Goal: Check status: Check status

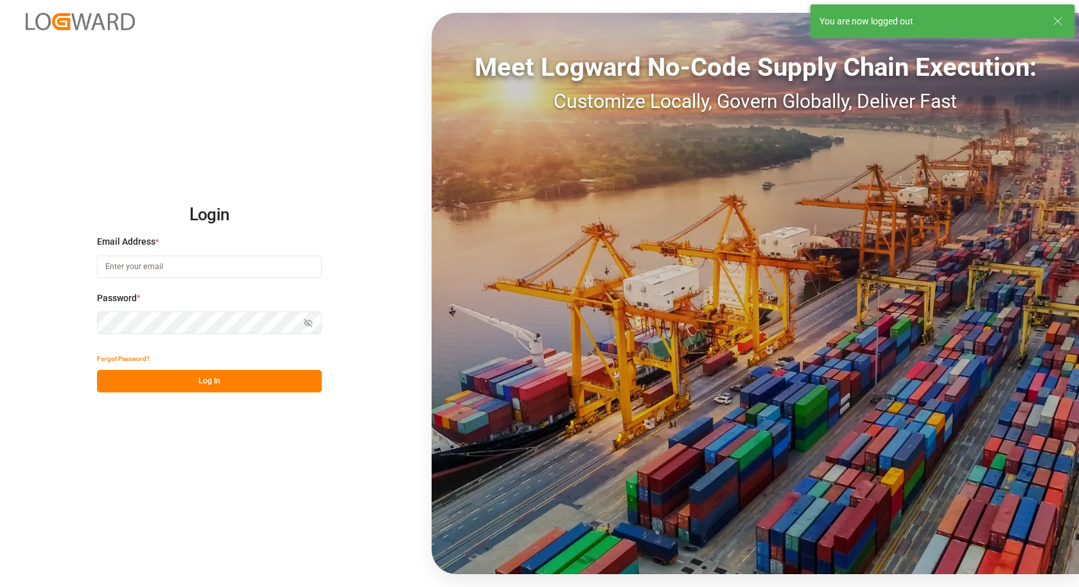
type input "[EMAIL_ADDRESS][PERSON_NAME][DOMAIN_NAME]"
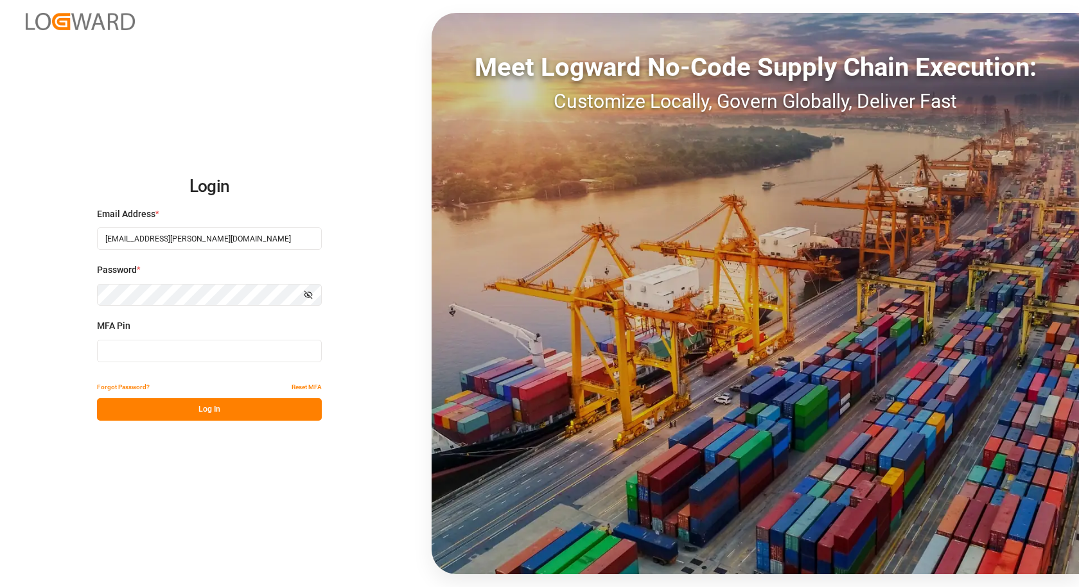
click at [175, 351] on input at bounding box center [209, 351] width 225 height 22
type input "788112"
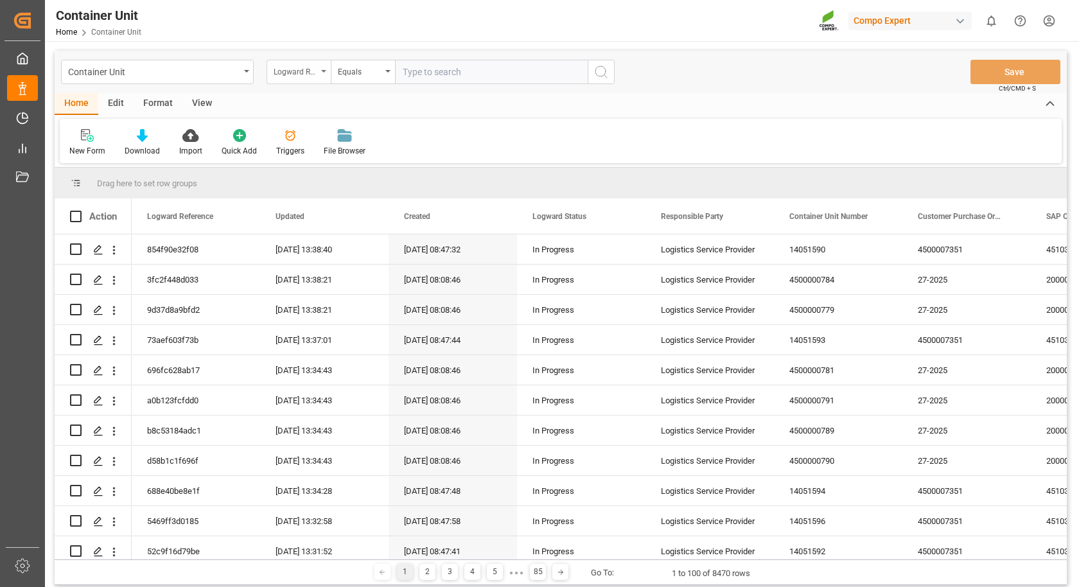
click at [321, 70] on icon "open menu" at bounding box center [323, 71] width 5 height 3
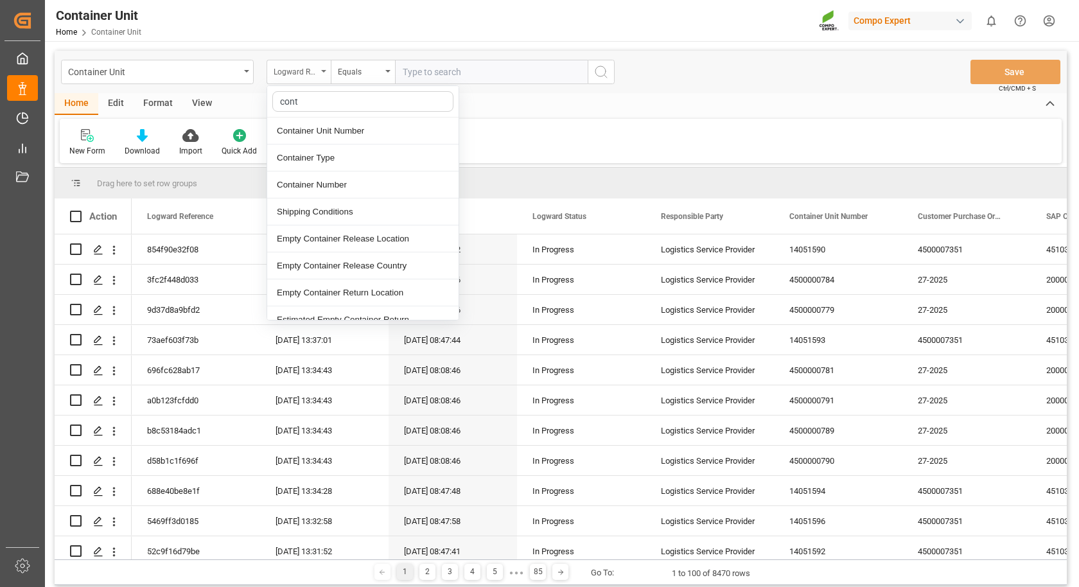
type input "conta"
click at [332, 175] on div "Container Number" at bounding box center [362, 184] width 191 height 27
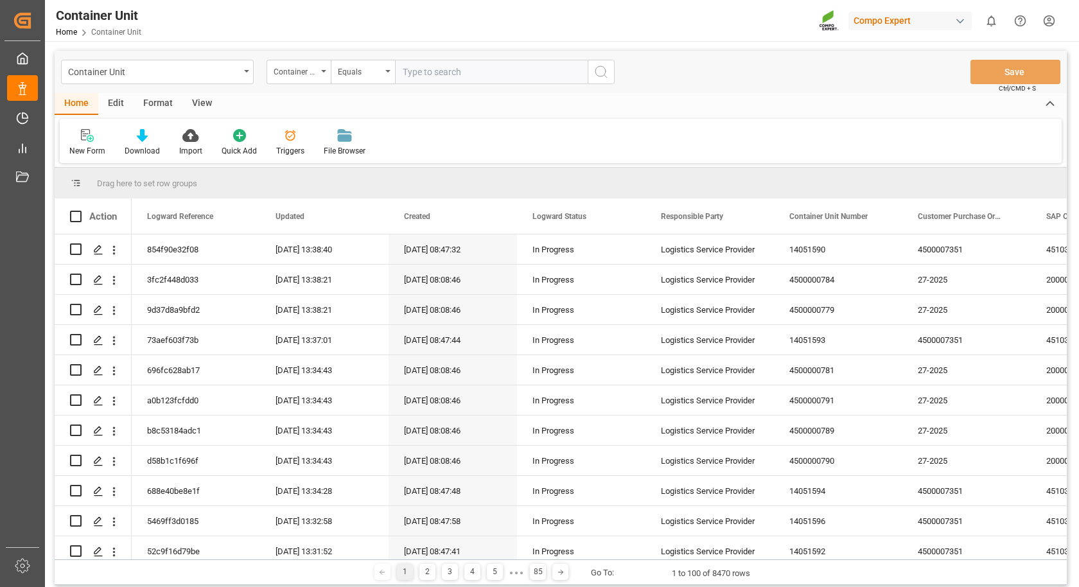
click at [408, 76] on input "text" at bounding box center [491, 72] width 193 height 24
paste input "ONEU2733169"
type input "ONEU2733169"
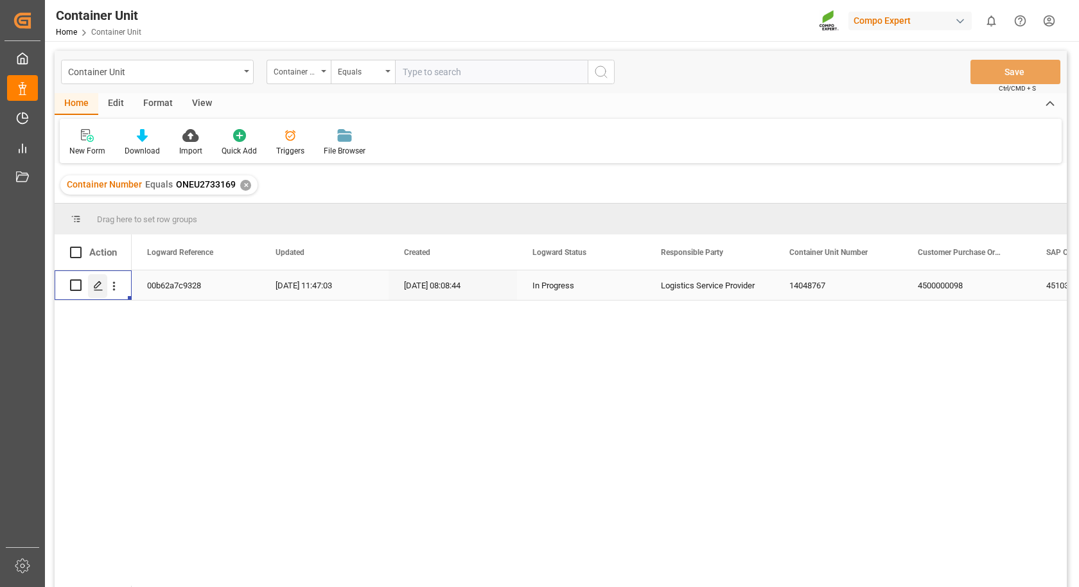
click at [100, 288] on icon "Press SPACE to select this row." at bounding box center [98, 286] width 10 height 10
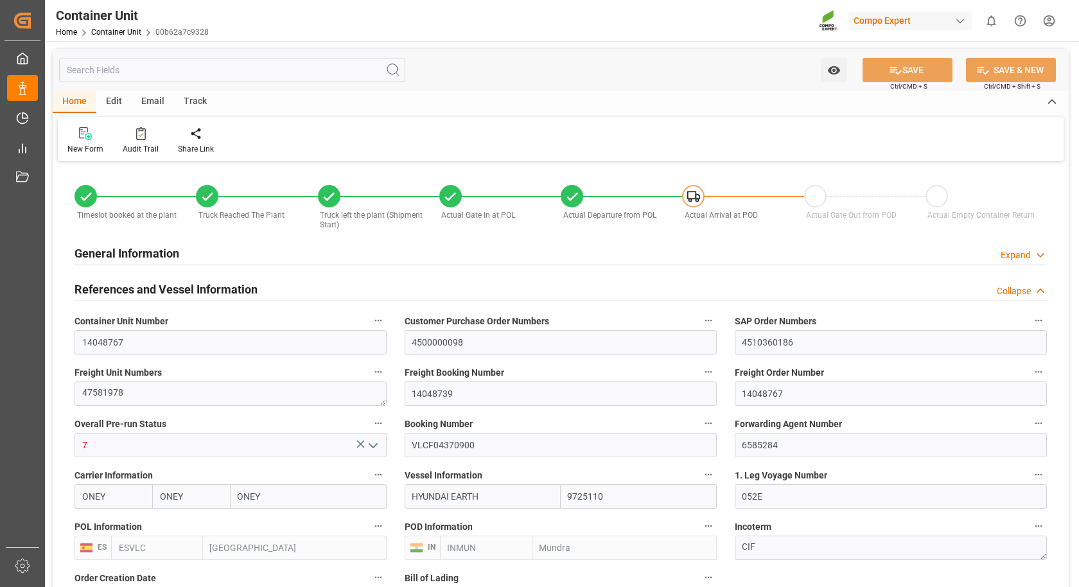
type input "[DATE] 08:08"
type input "[DATE] 08:30"
type input "[DATE] 09:03"
type input "[DATE] 09:18"
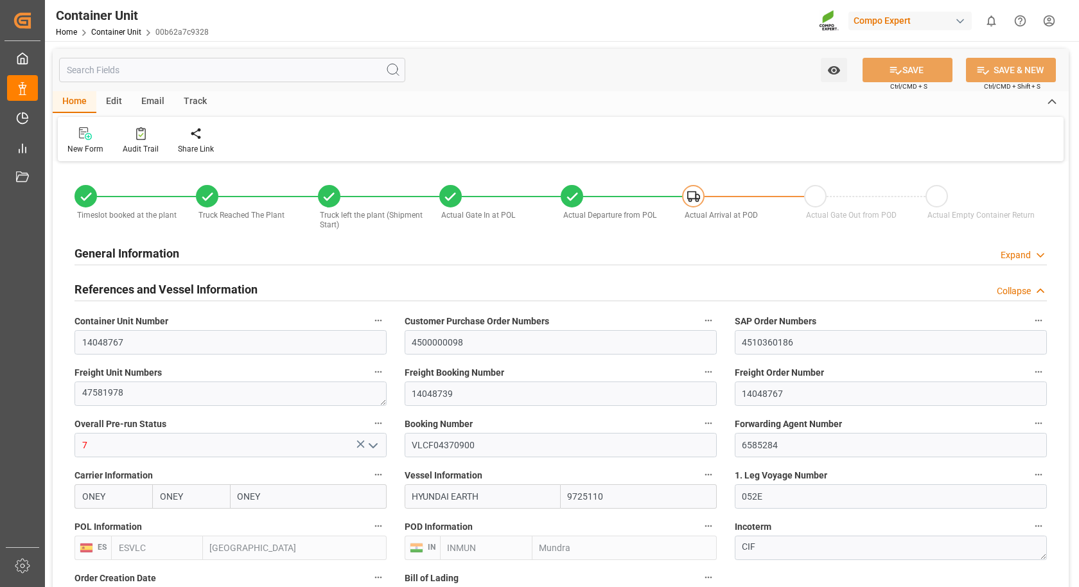
type input "[DATE] 09:18"
type input "[DATE]"
type input "[DATE] 07:34"
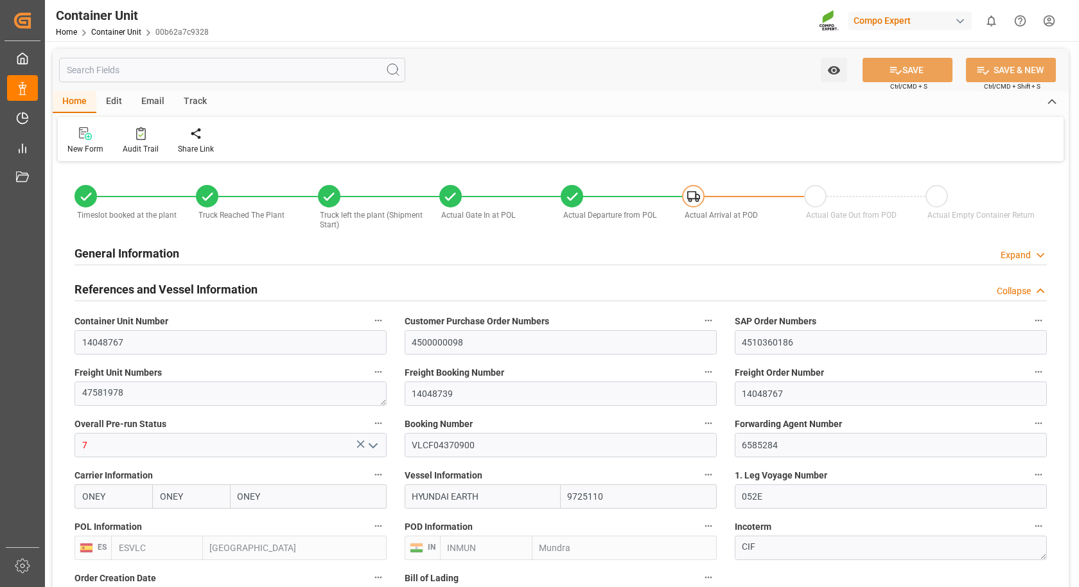
type input "[DATE] 07:34"
type input "[DATE] 10:42"
type input "[DATE] 16:31"
type input "[DATE] 00:31"
type input "[DATE] 03:00"
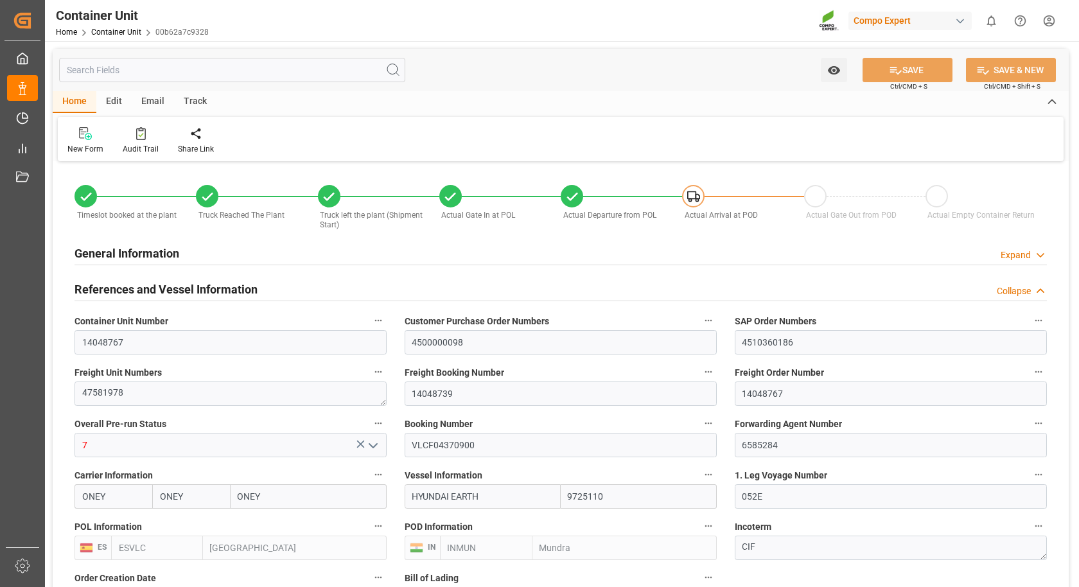
type input "[DATE] 18:00"
type input "[DATE] 02:00"
type input "[DATE] 12:05"
type input "[DATE] 08:00"
type input "[DATE] 15:00"
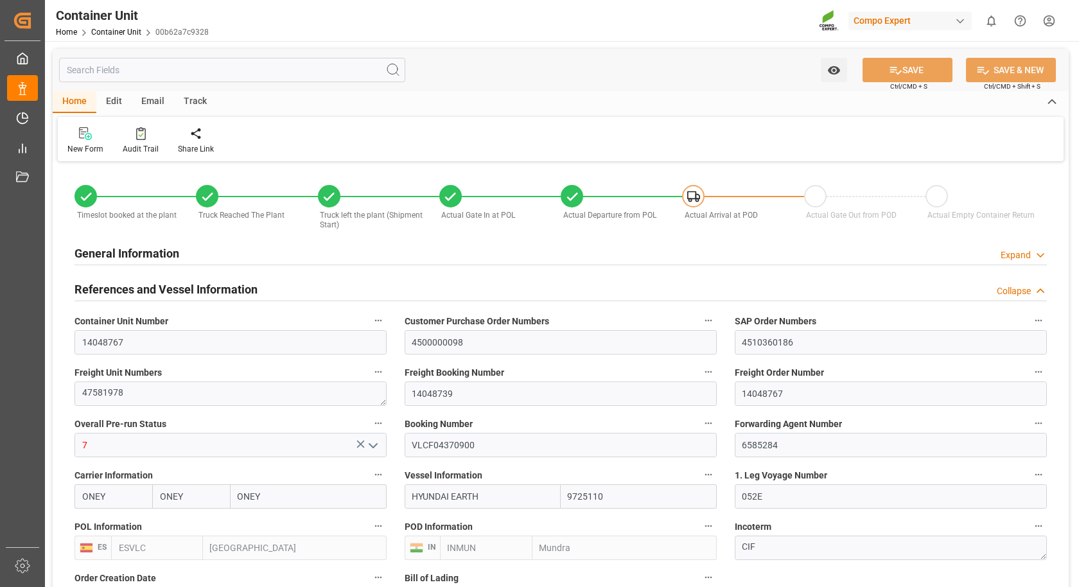
type input "[DATE] 09:30"
type input "[DATE] 16:30"
type input "[DATE] 14:00"
type input "[DATE] 21:00"
click at [193, 91] on div "Track" at bounding box center [195, 102] width 42 height 22
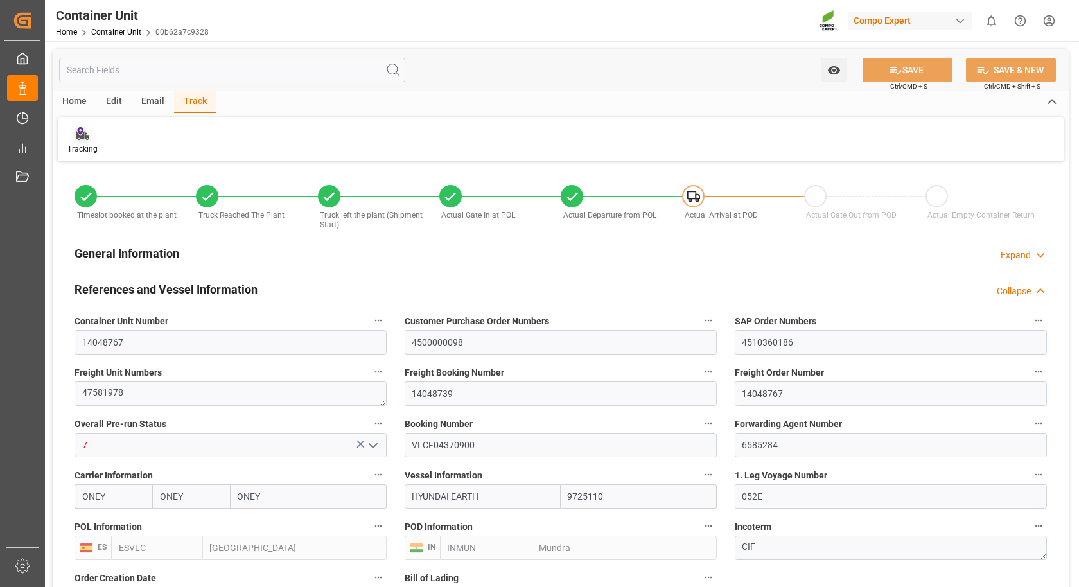
click at [63, 137] on div "Tracking" at bounding box center [82, 141] width 49 height 28
